Goal: Information Seeking & Learning: Learn about a topic

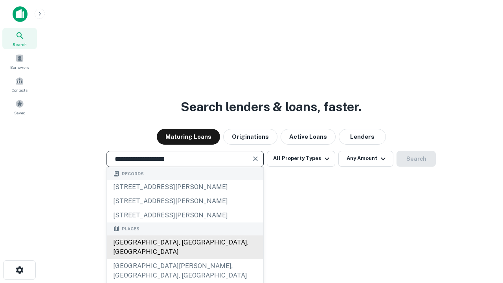
click at [185, 259] on div "Santa Monica, CA, USA" at bounding box center [185, 247] width 156 height 24
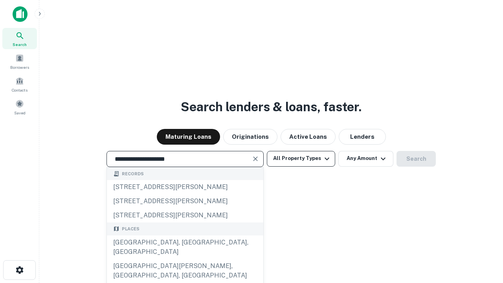
click at [301, 158] on button "All Property Types" at bounding box center [301, 159] width 68 height 16
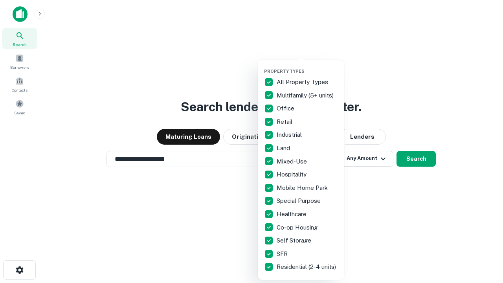
type input "**********"
click at [307, 66] on button "button" at bounding box center [307, 66] width 86 height 0
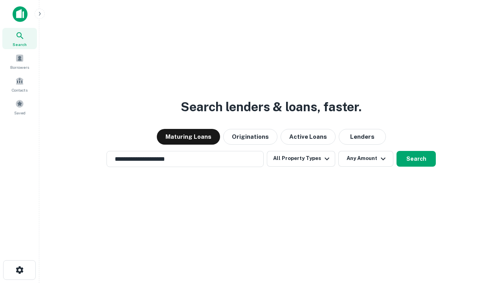
scroll to position [5, 95]
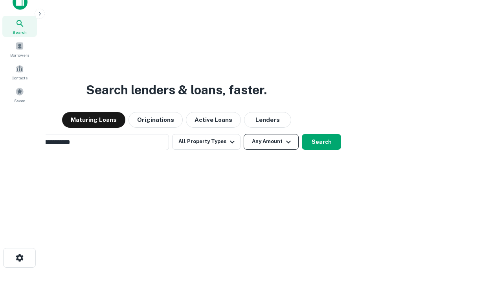
click at [243, 134] on button "Any Amount" at bounding box center [270, 142] width 55 height 16
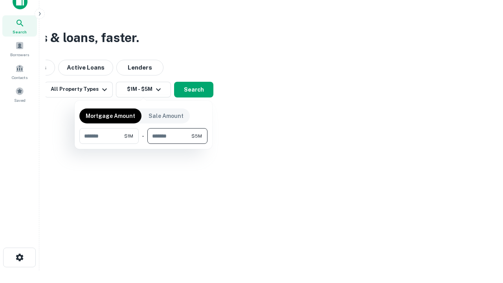
type input "*******"
click at [143, 144] on button "button" at bounding box center [143, 144] width 128 height 0
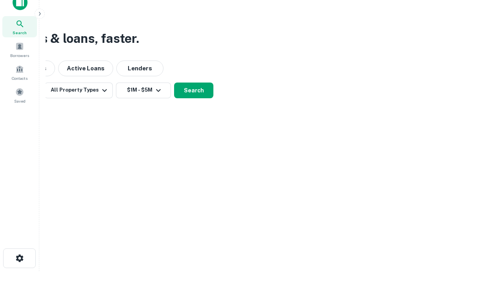
scroll to position [5, 145]
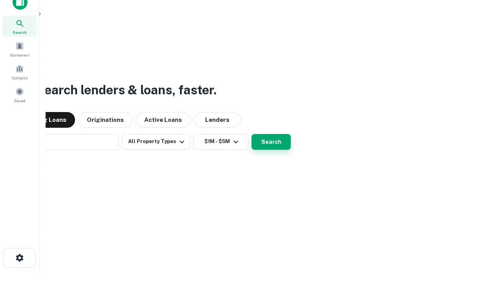
click at [251, 134] on button "Search" at bounding box center [270, 142] width 39 height 16
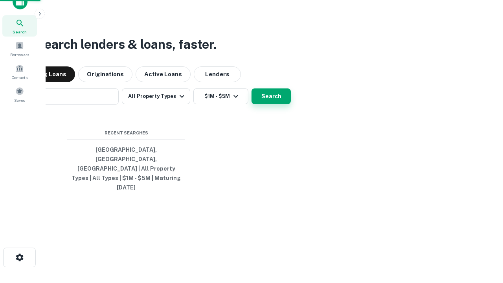
scroll to position [21, 222]
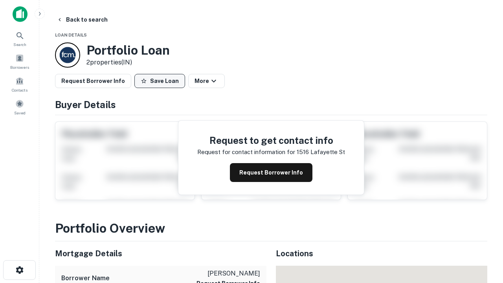
click at [159, 81] on button "Save Loan" at bounding box center [159, 81] width 51 height 14
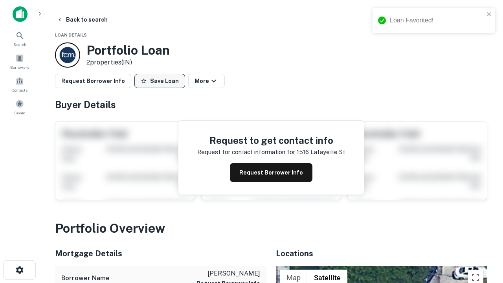
click at [161, 81] on button "Save Loan" at bounding box center [159, 81] width 51 height 14
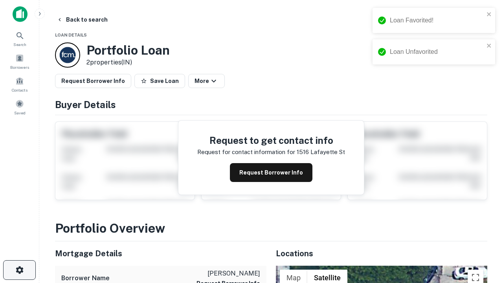
click at [19, 270] on icon "button" at bounding box center [19, 269] width 9 height 9
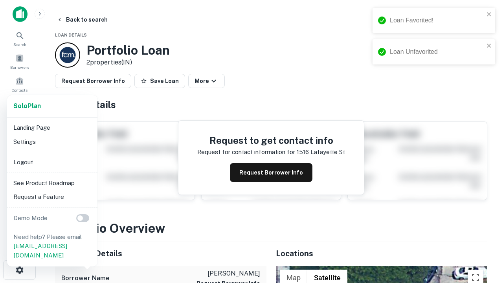
click at [52, 162] on li "Logout" at bounding box center [52, 162] width 84 height 14
